Goal: Transaction & Acquisition: Purchase product/service

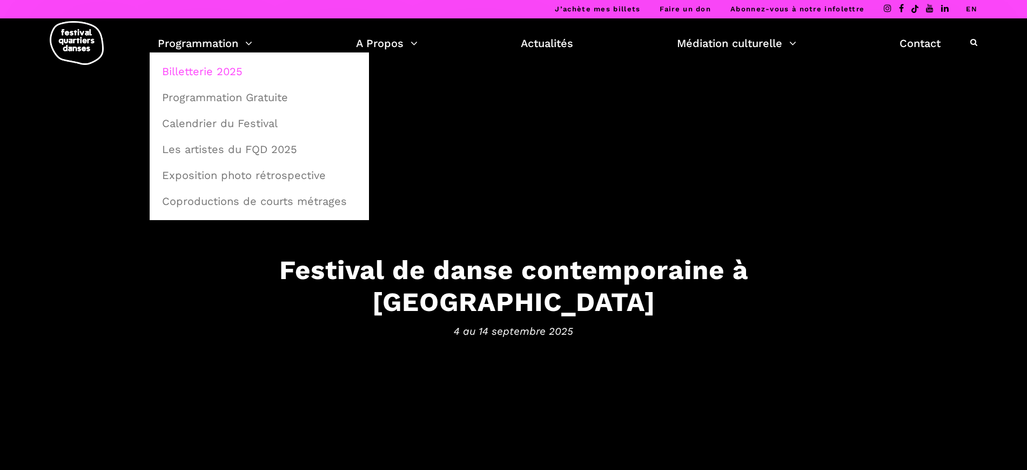
click at [219, 76] on link "Billetterie 2025" at bounding box center [259, 71] width 207 height 25
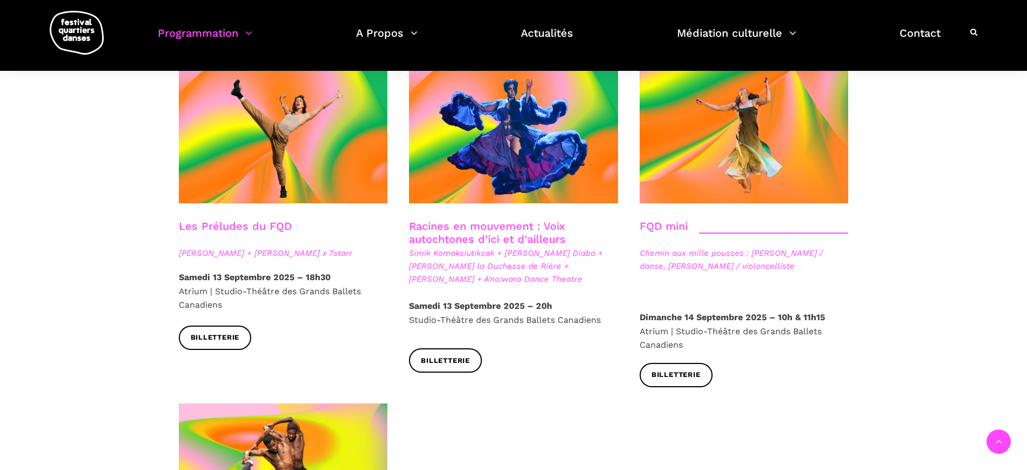
scroll to position [1553, 0]
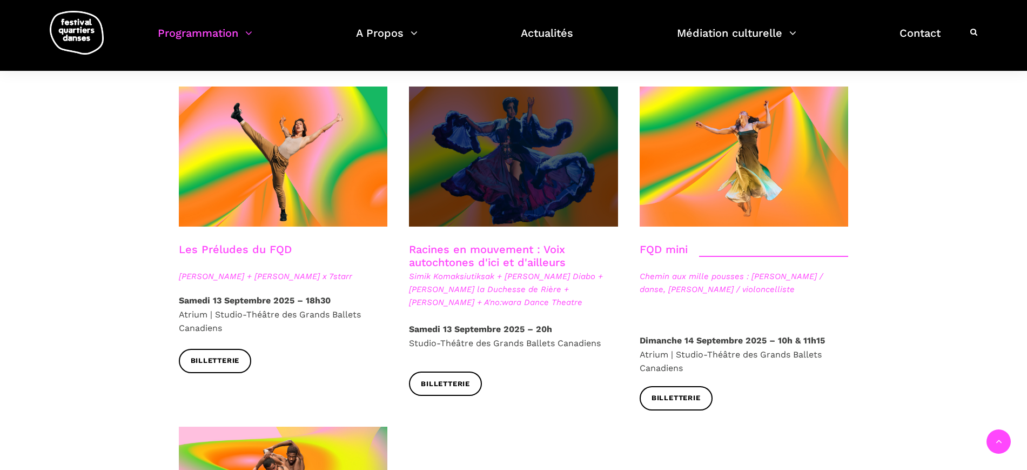
click at [476, 172] on span at bounding box center [513, 156] width 209 height 140
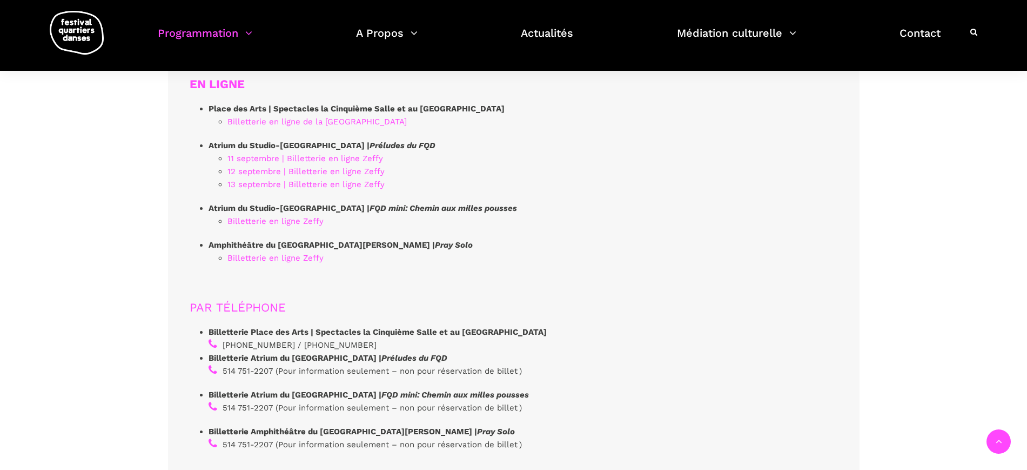
scroll to position [2972, 0]
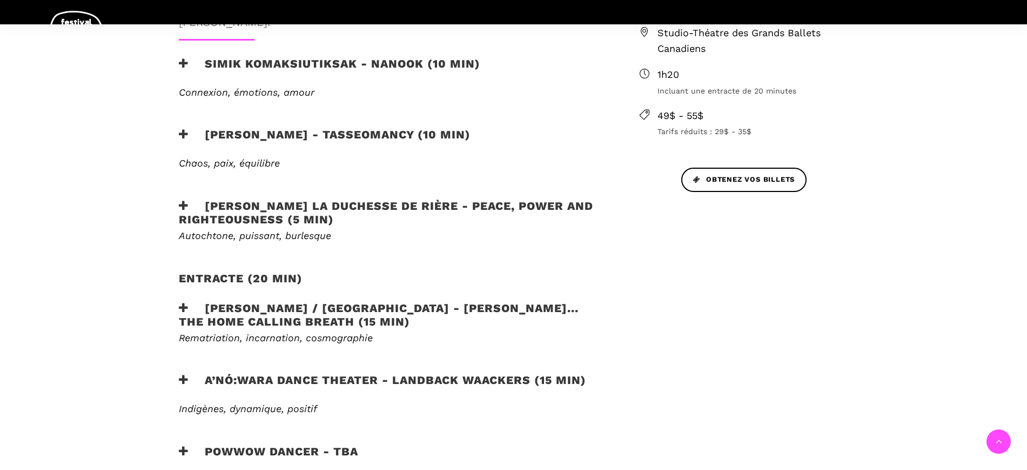
scroll to position [540, 0]
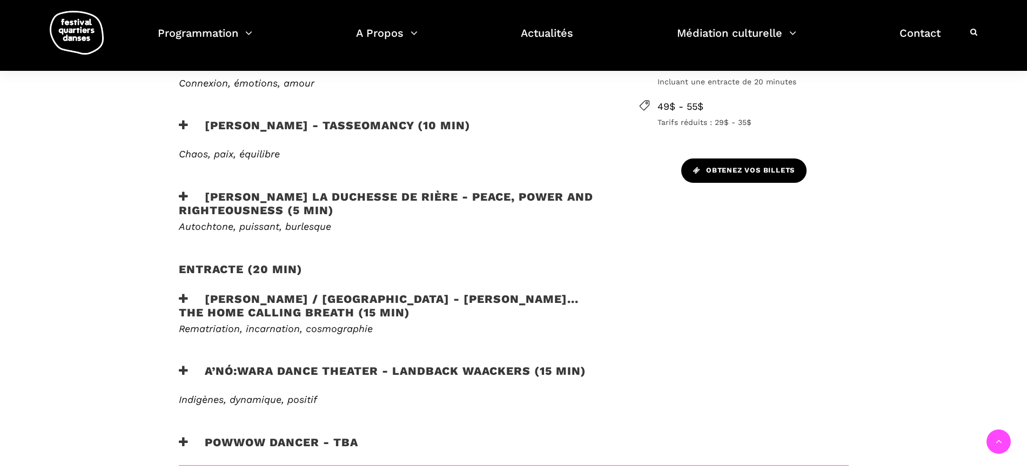
click at [746, 173] on span "Obtenez vos billets" at bounding box center [744, 170] width 102 height 11
